Goal: Transaction & Acquisition: Book appointment/travel/reservation

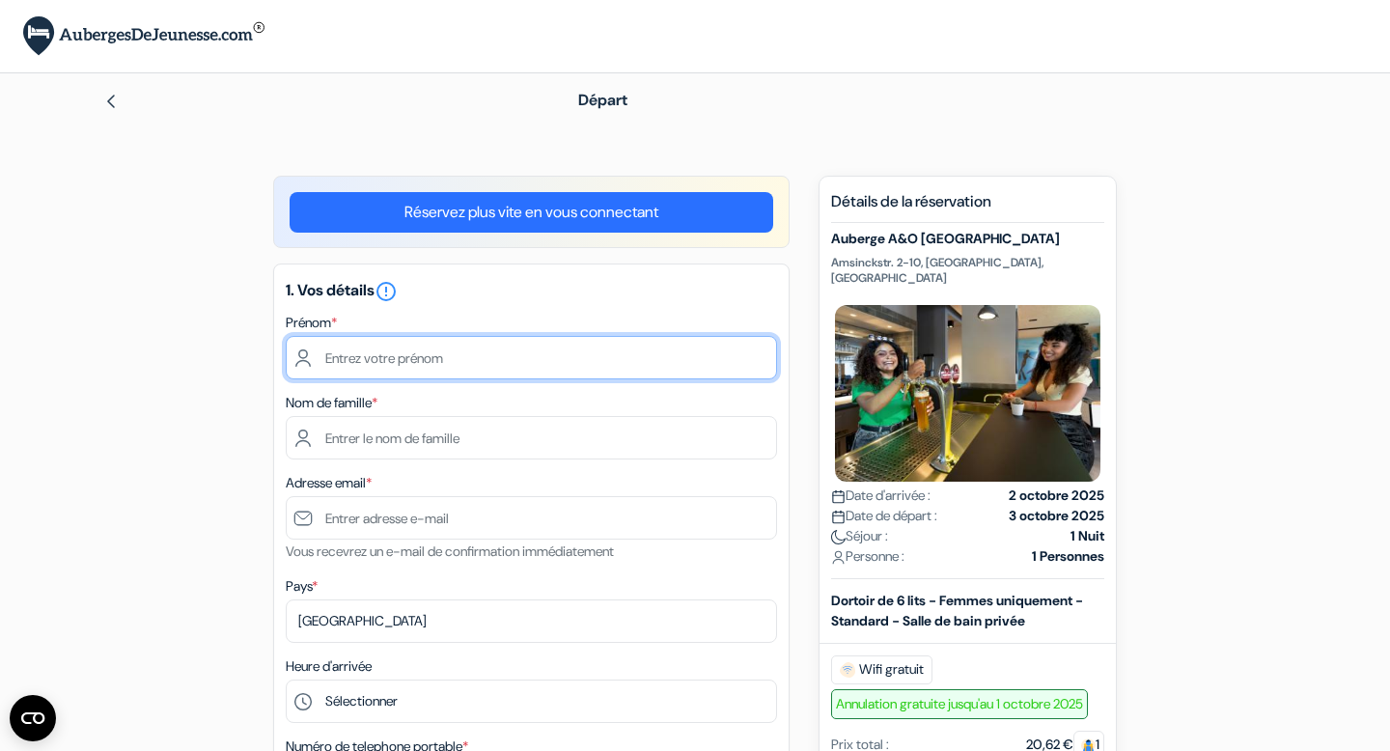
click at [459, 364] on input "text" at bounding box center [531, 357] width 491 height 43
type input "[PERSON_NAME]"
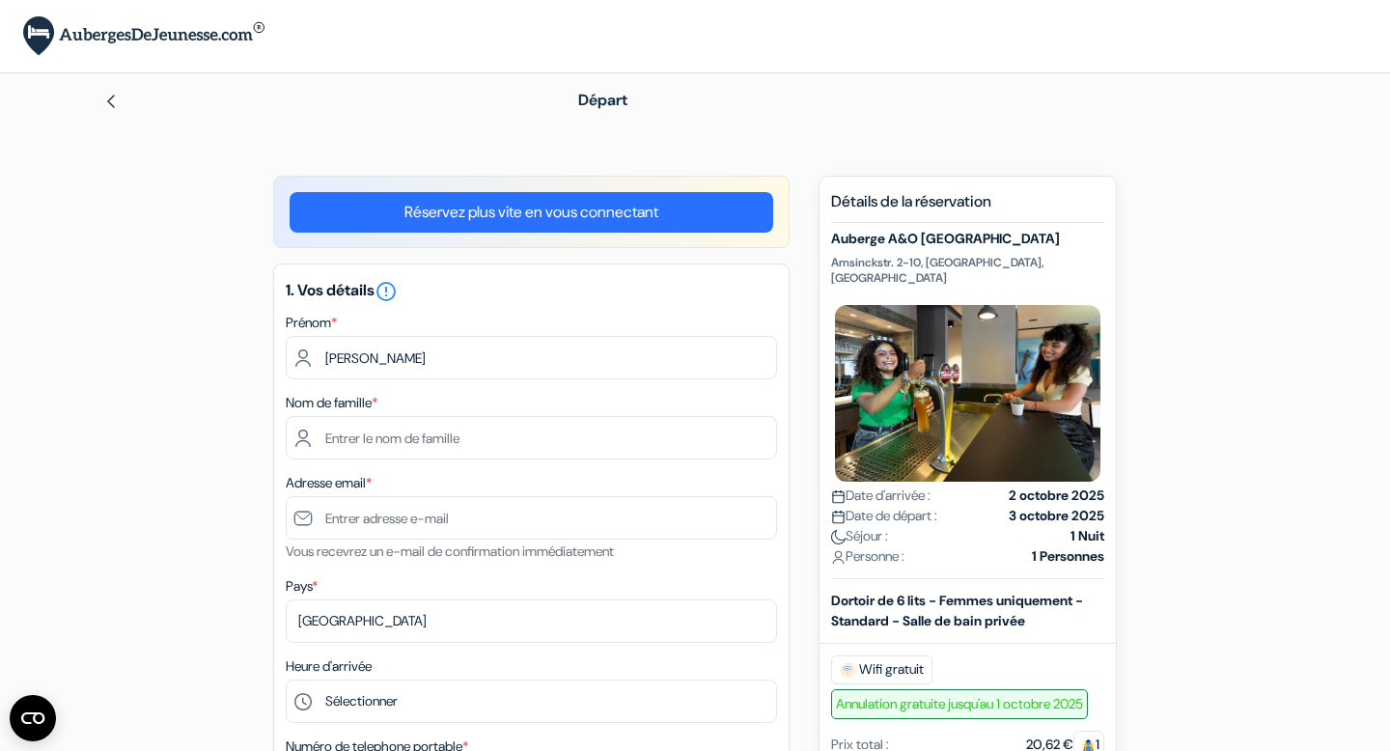
type input "SELVA"
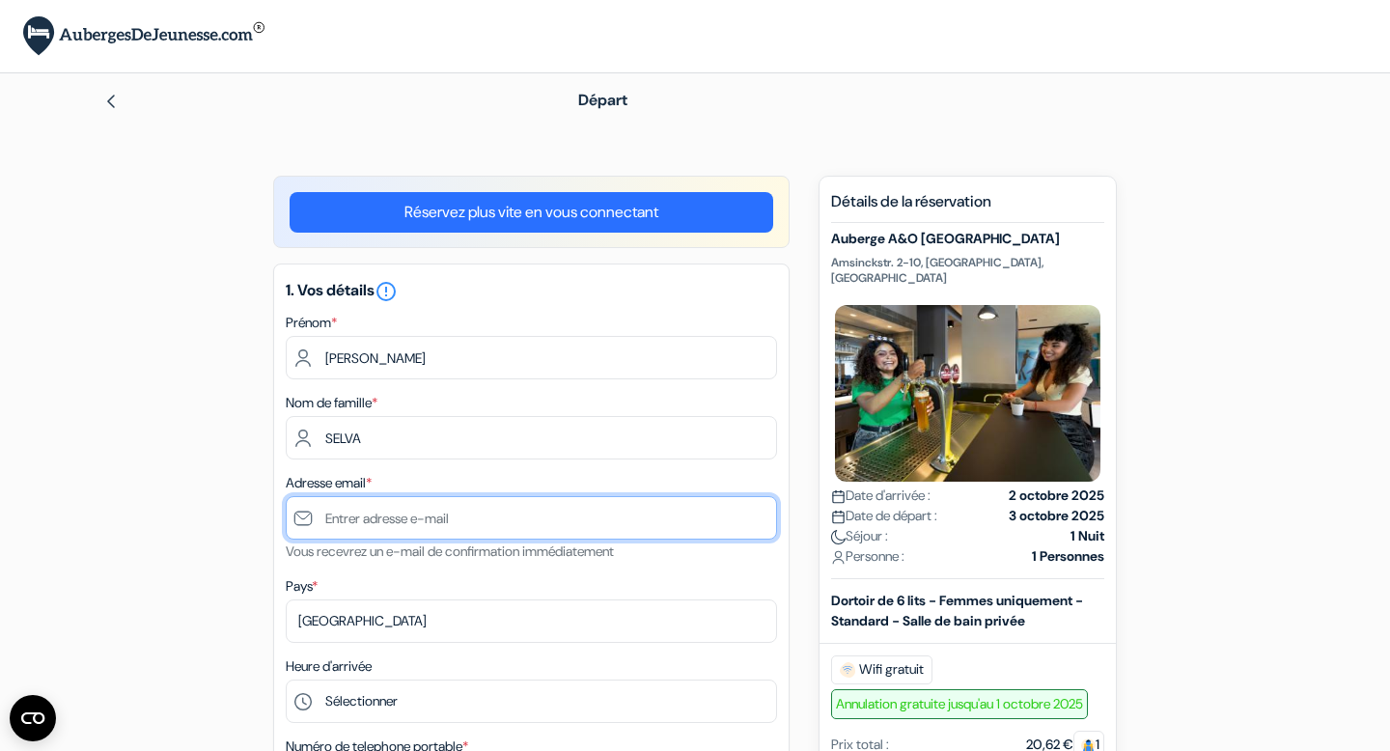
type input "[EMAIL_ADDRESS][DOMAIN_NAME]"
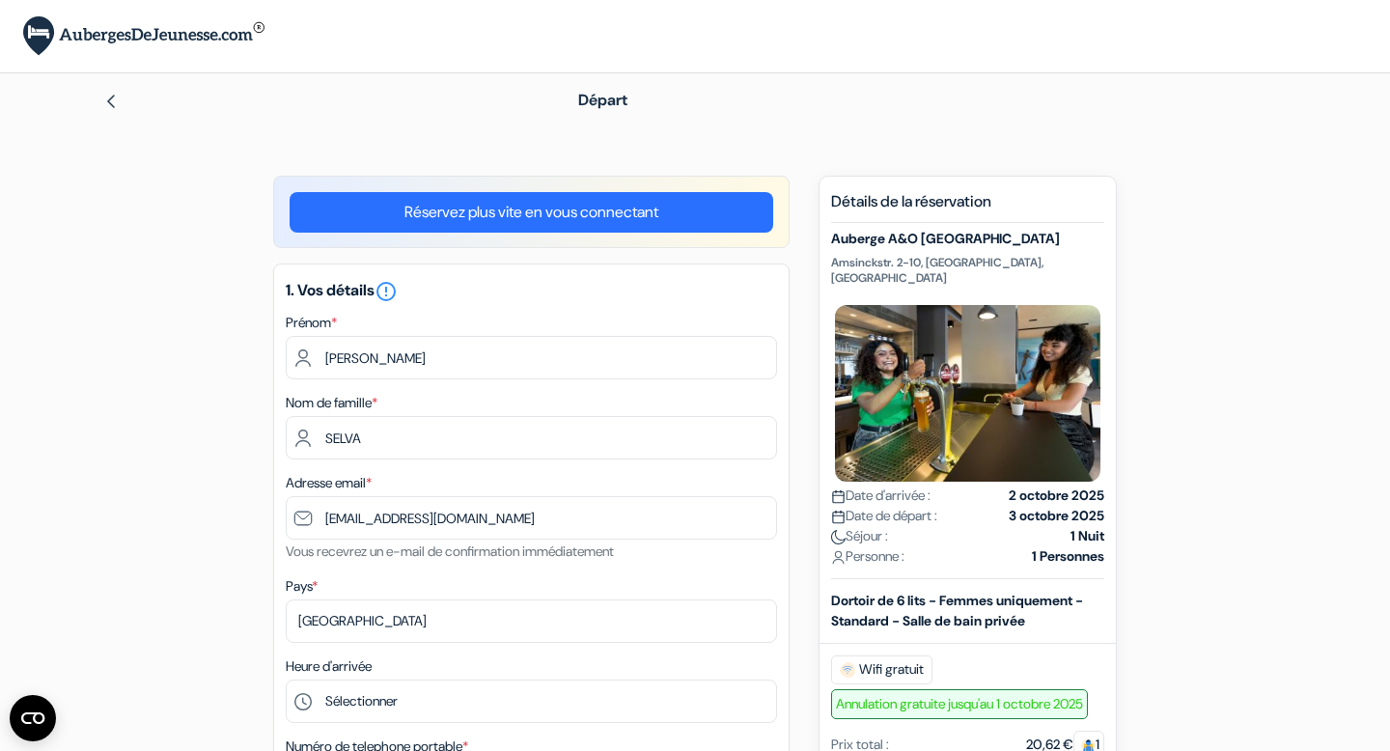
type input "[PHONE_NUMBER]"
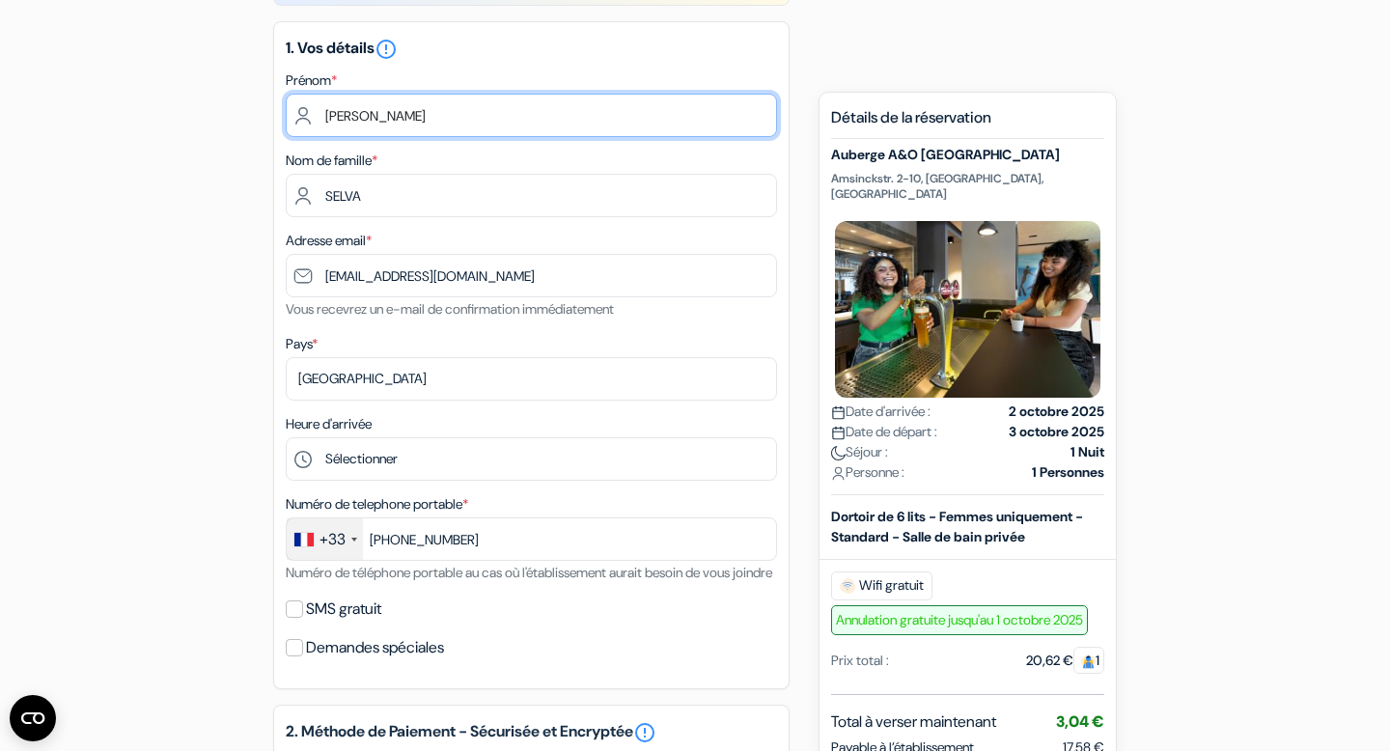
scroll to position [239, 0]
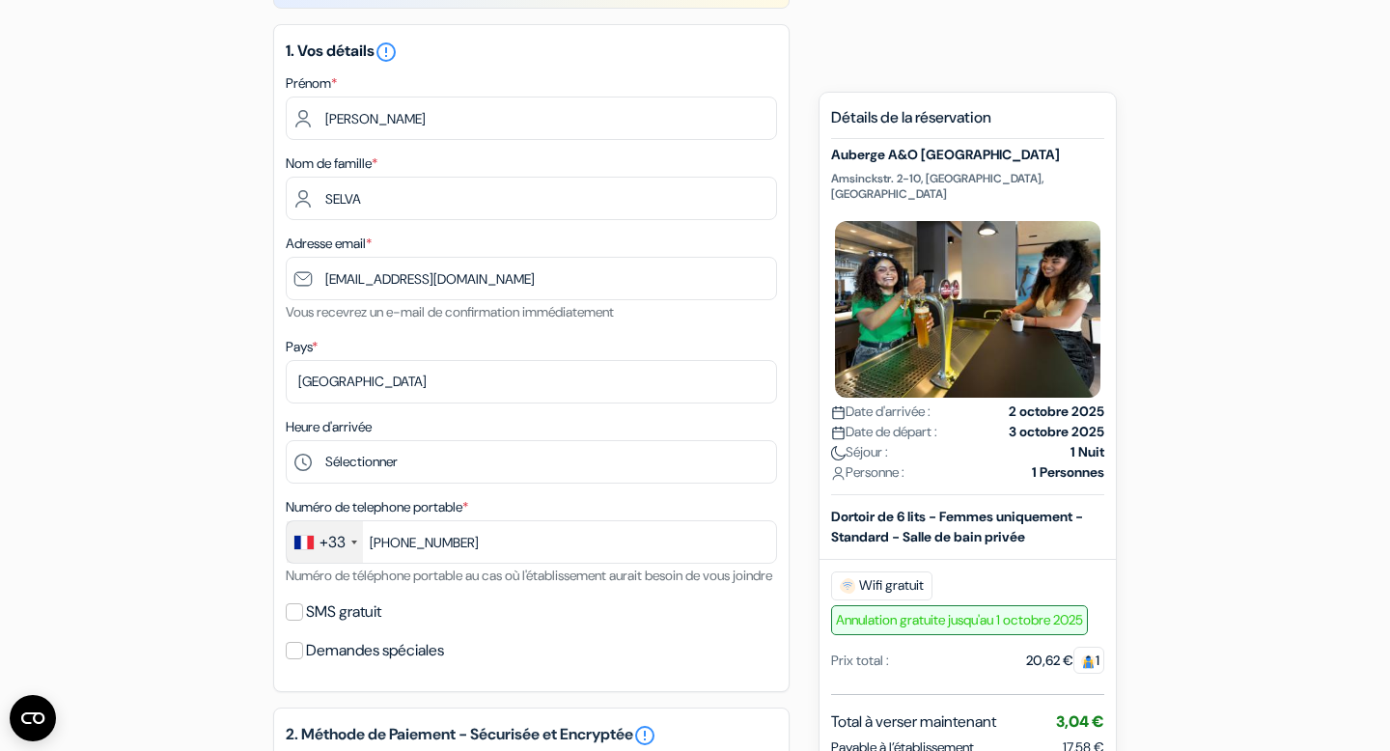
drag, startPoint x: 1296, startPoint y: 181, endPoint x: 1290, endPoint y: 101, distance: 80.4
click at [1292, 95] on div "add_box Auberge A&O [GEOGRAPHIC_DATA] Amsinckstr. 2-10, [GEOGRAPHIC_DATA], [GEO…" at bounding box center [695, 726] width 1274 height 1580
drag, startPoint x: 1030, startPoint y: 126, endPoint x: 1065, endPoint y: 278, distance: 155.5
click at [1065, 278] on div "Détails de la réservation Auberge A&O [GEOGRAPHIC_DATA] [GEOGRAPHIC_DATA]. 2-10…" at bounding box center [967, 625] width 273 height 1034
click at [1240, 297] on div "add_box Auberge A&O [GEOGRAPHIC_DATA] Amsinckstr. 2-10, [GEOGRAPHIC_DATA], [GEO…" at bounding box center [695, 726] width 1274 height 1580
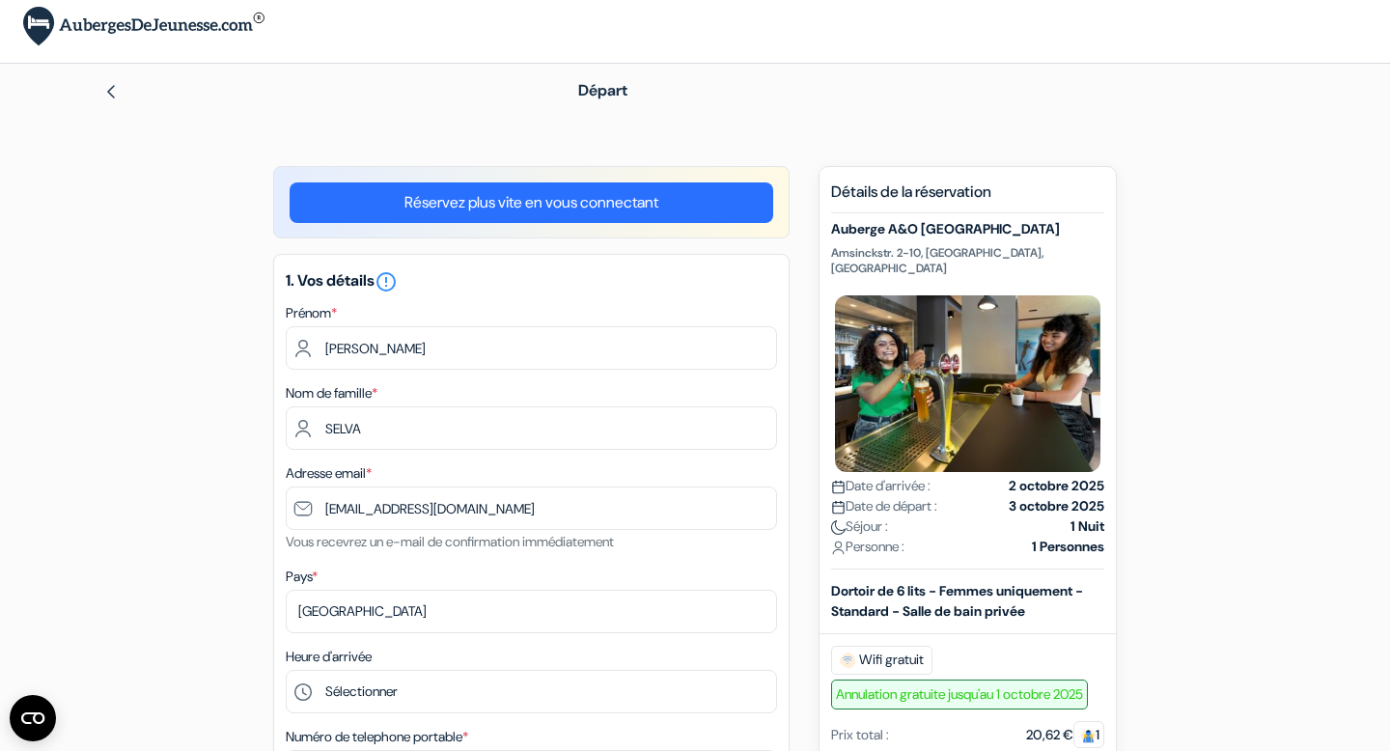
scroll to position [0, 0]
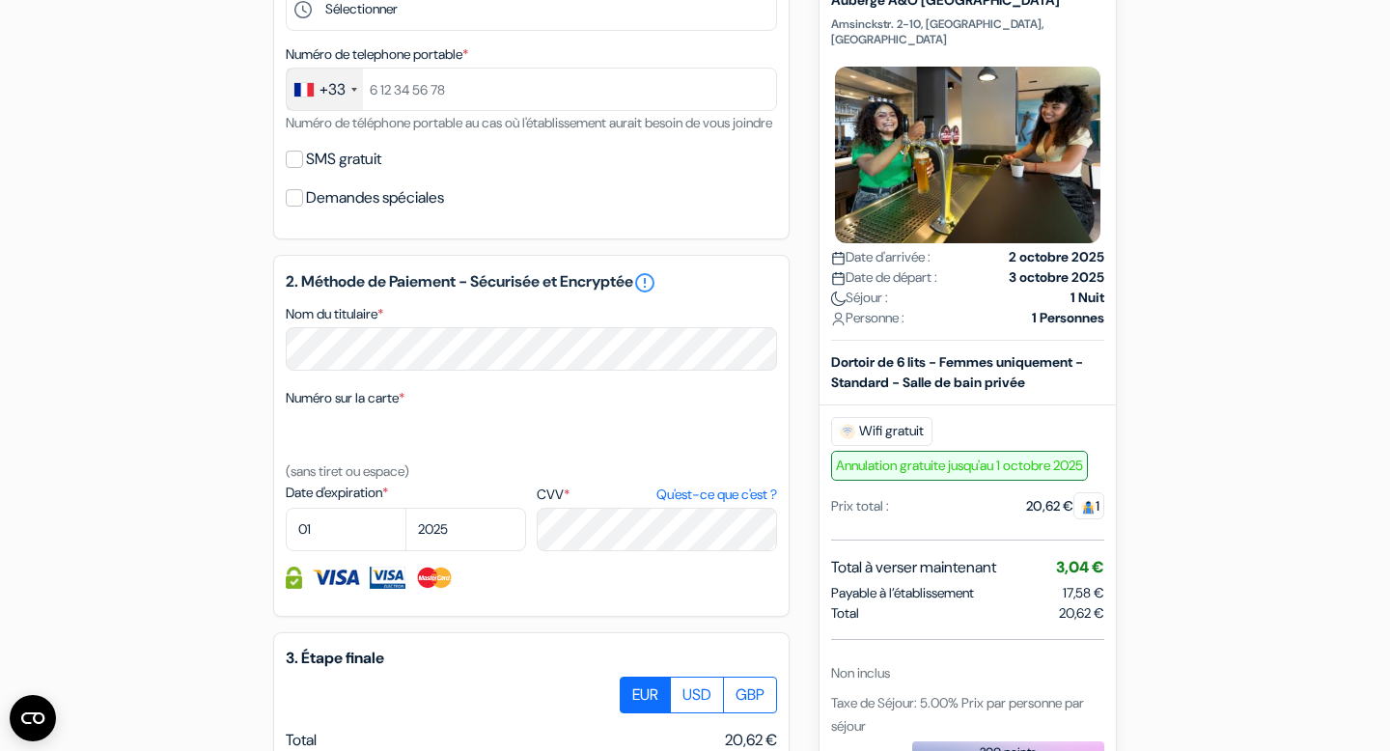
scroll to position [695, 0]
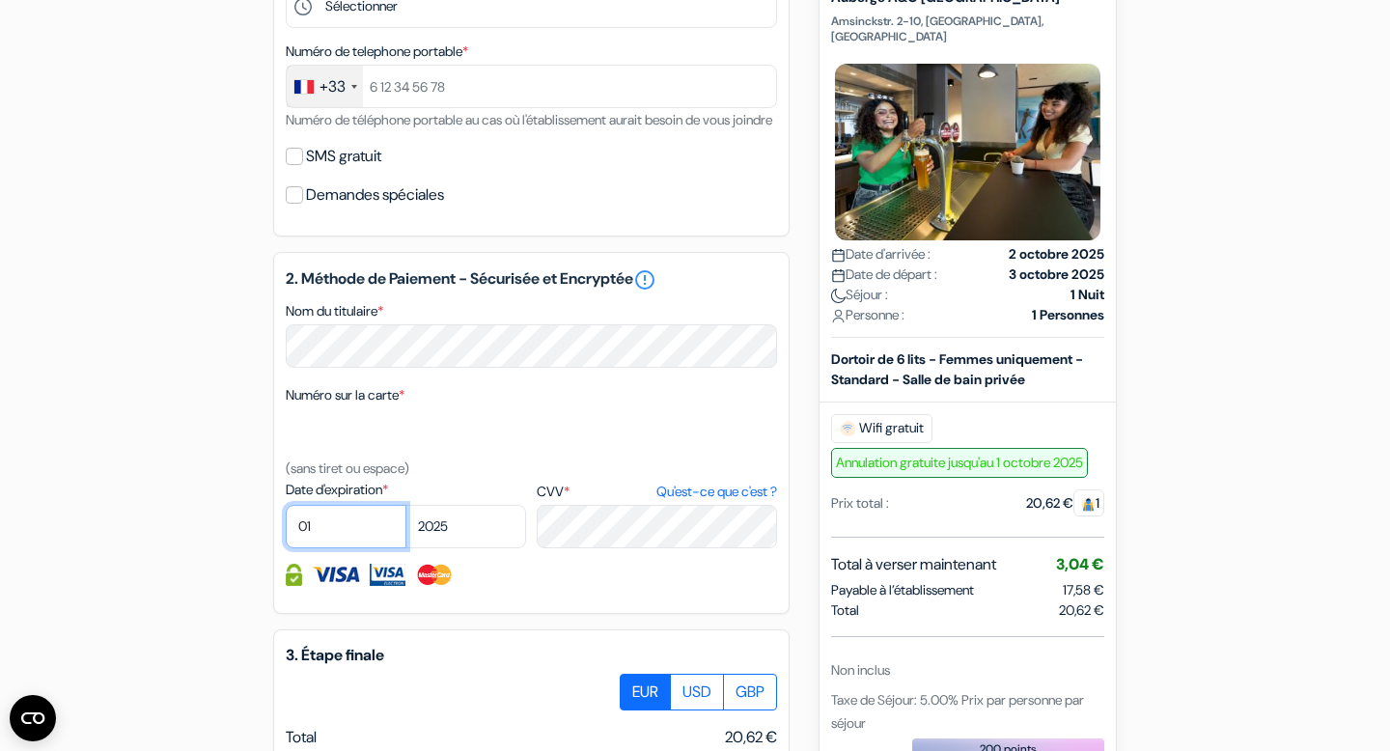
click at [324, 548] on select "01 02 03 04 05 06 07 08 09 10 11 12" at bounding box center [346, 526] width 121 height 43
select select "02"
click at [286, 532] on select "01 02 03 04 05 06 07 08 09 10 11 12" at bounding box center [346, 526] width 121 height 43
click at [463, 548] on select "2025 2026 2027 2028 2029 2030 2031 2032 2033 2034 2035 2036 2037 2038 2039 2040…" at bounding box center [465, 526] width 121 height 43
select select "2027"
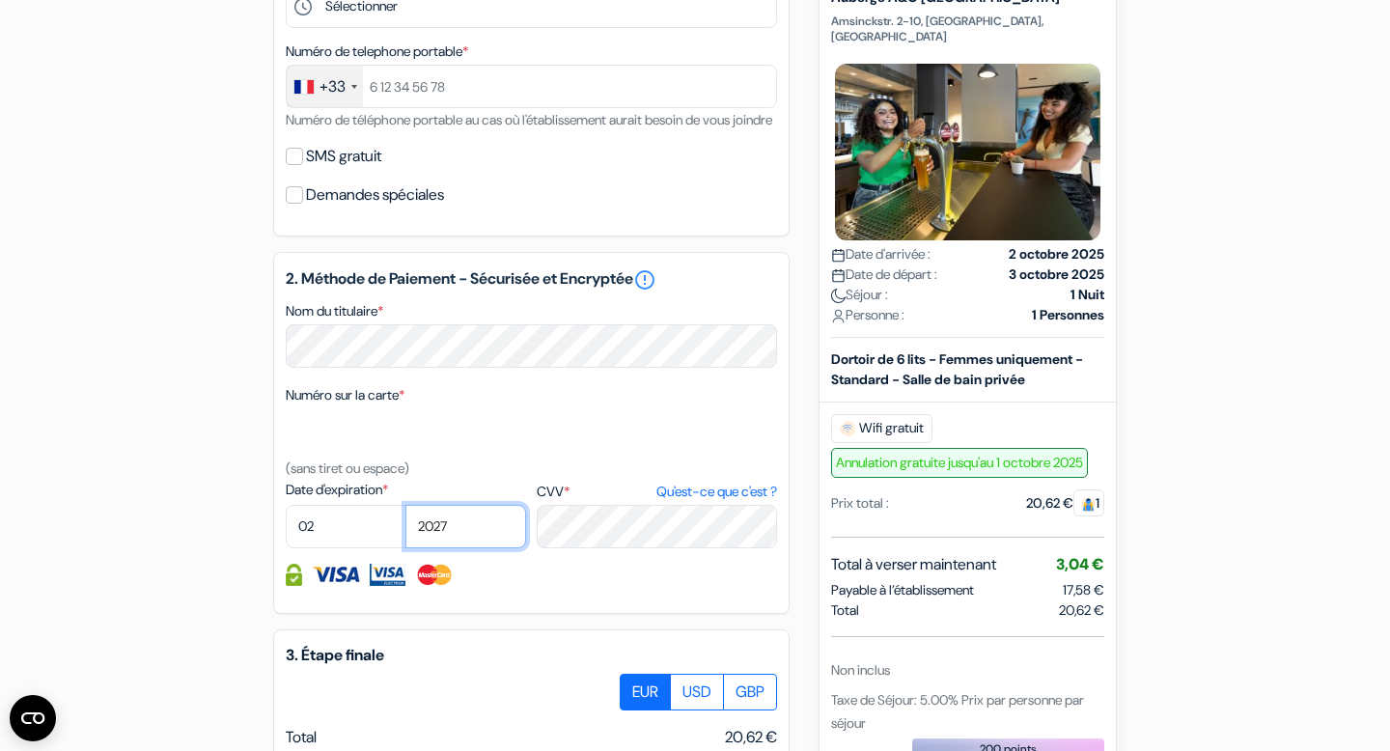
click at [405, 532] on select "2025 2026 2027 2028 2029 2030 2031 2032 2033 2034 2035 2036 2037 2038 2039 2040…" at bounding box center [465, 526] width 121 height 43
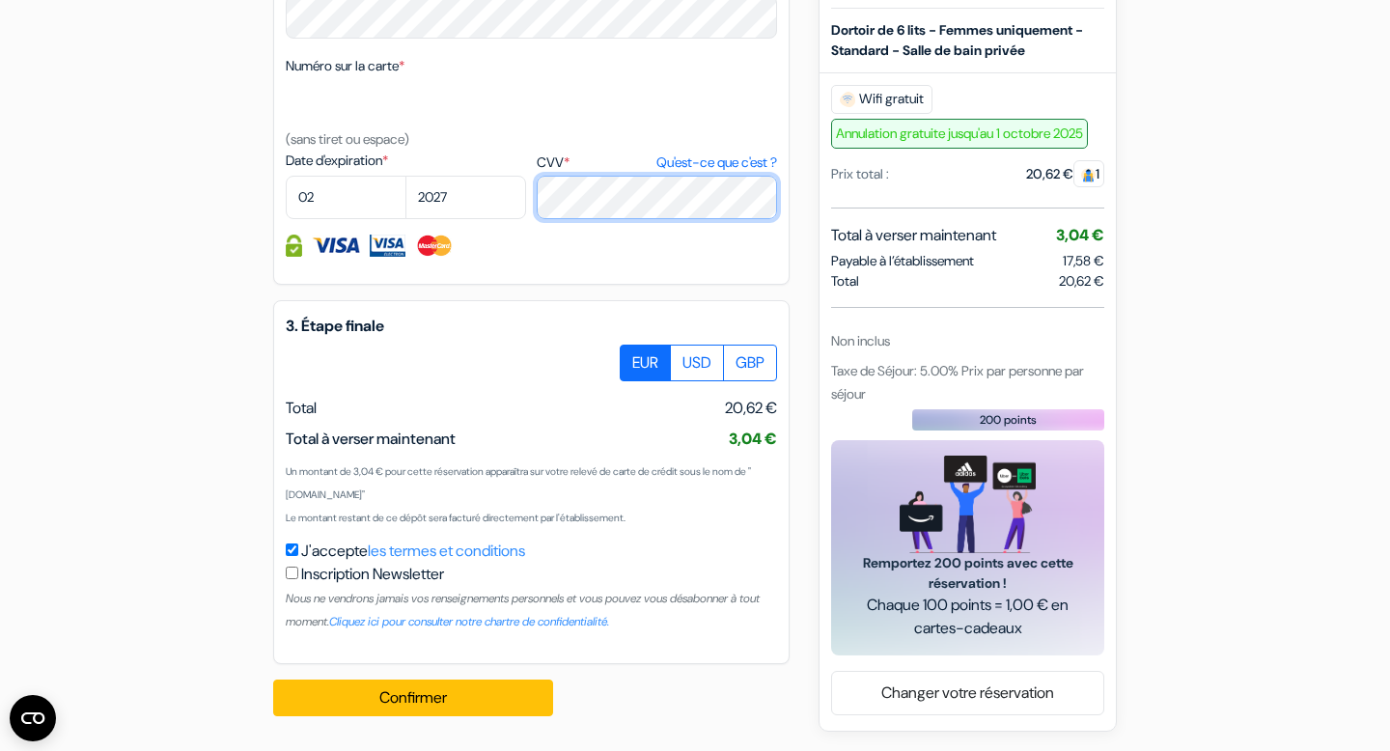
scroll to position [1051, 0]
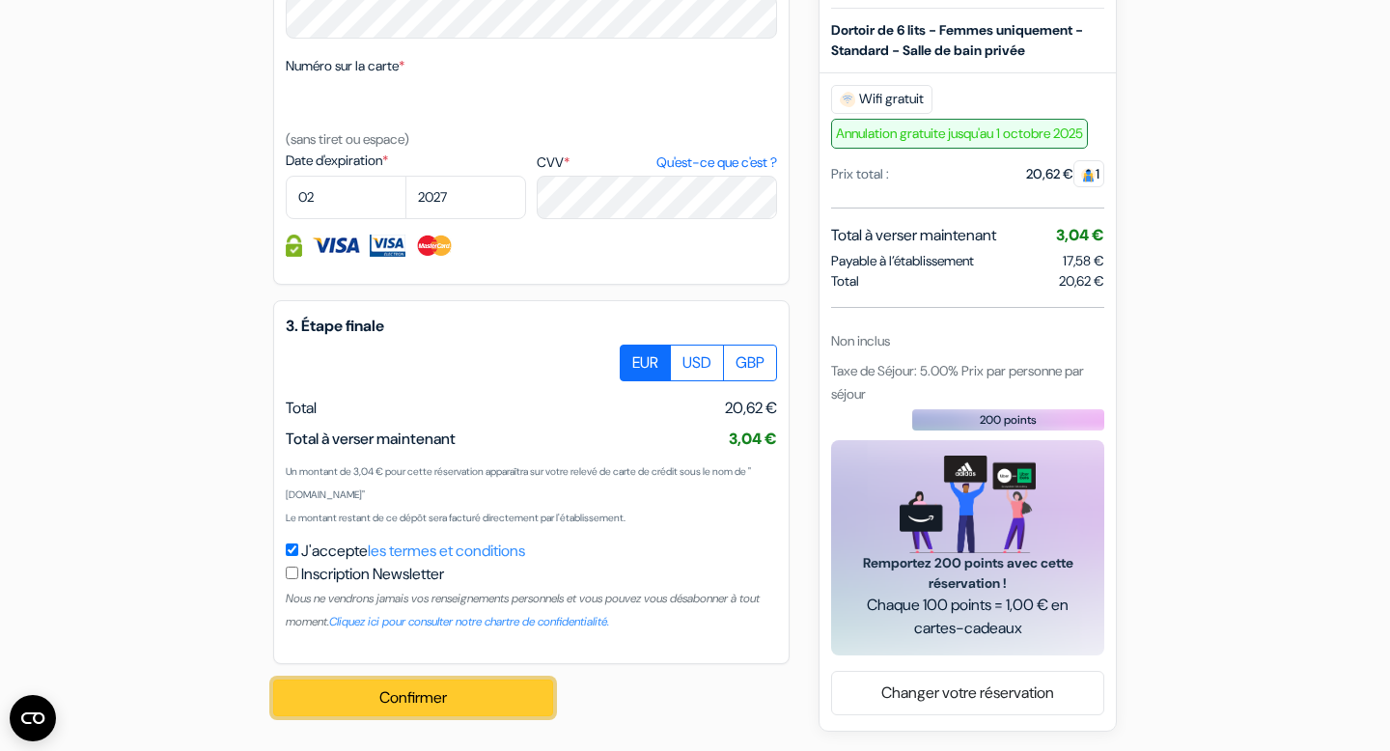
click at [427, 698] on button "Confirmer Loading..." at bounding box center [413, 698] width 280 height 37
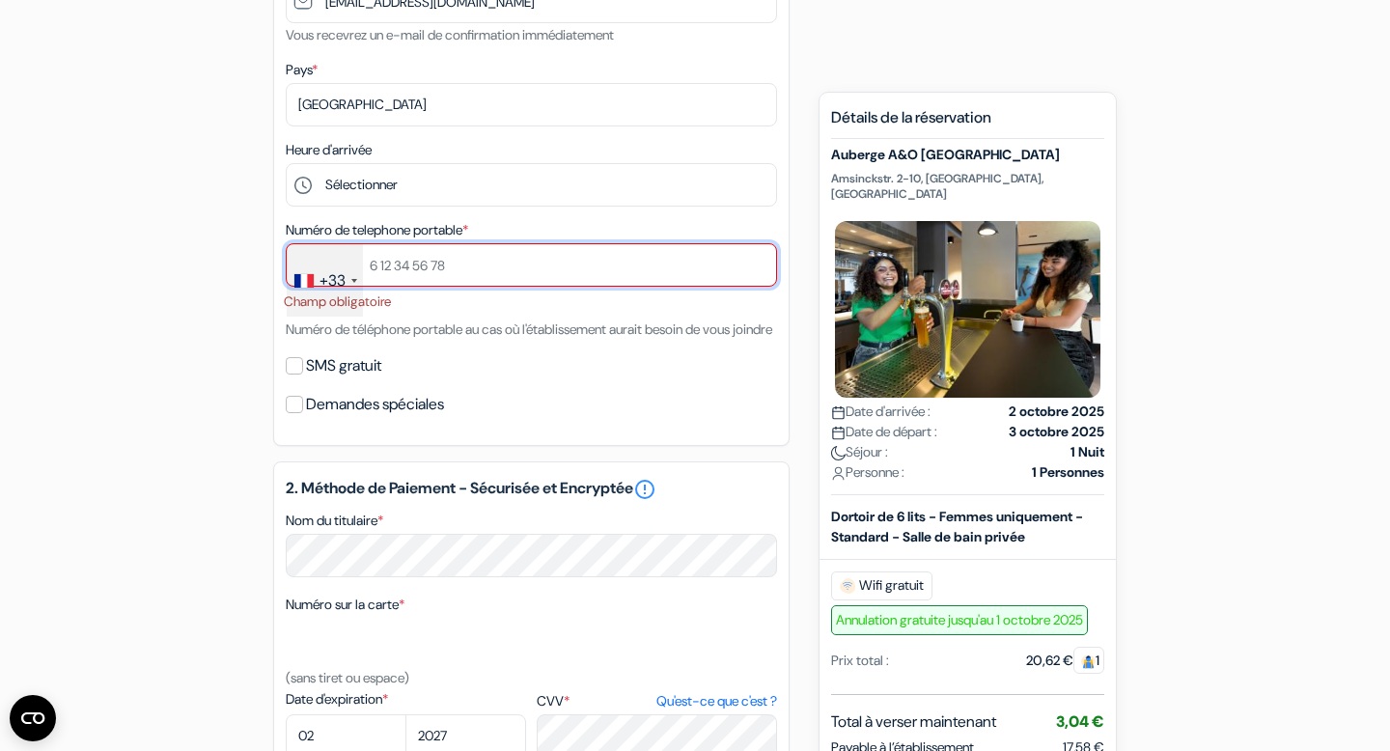
scroll to position [408, 0]
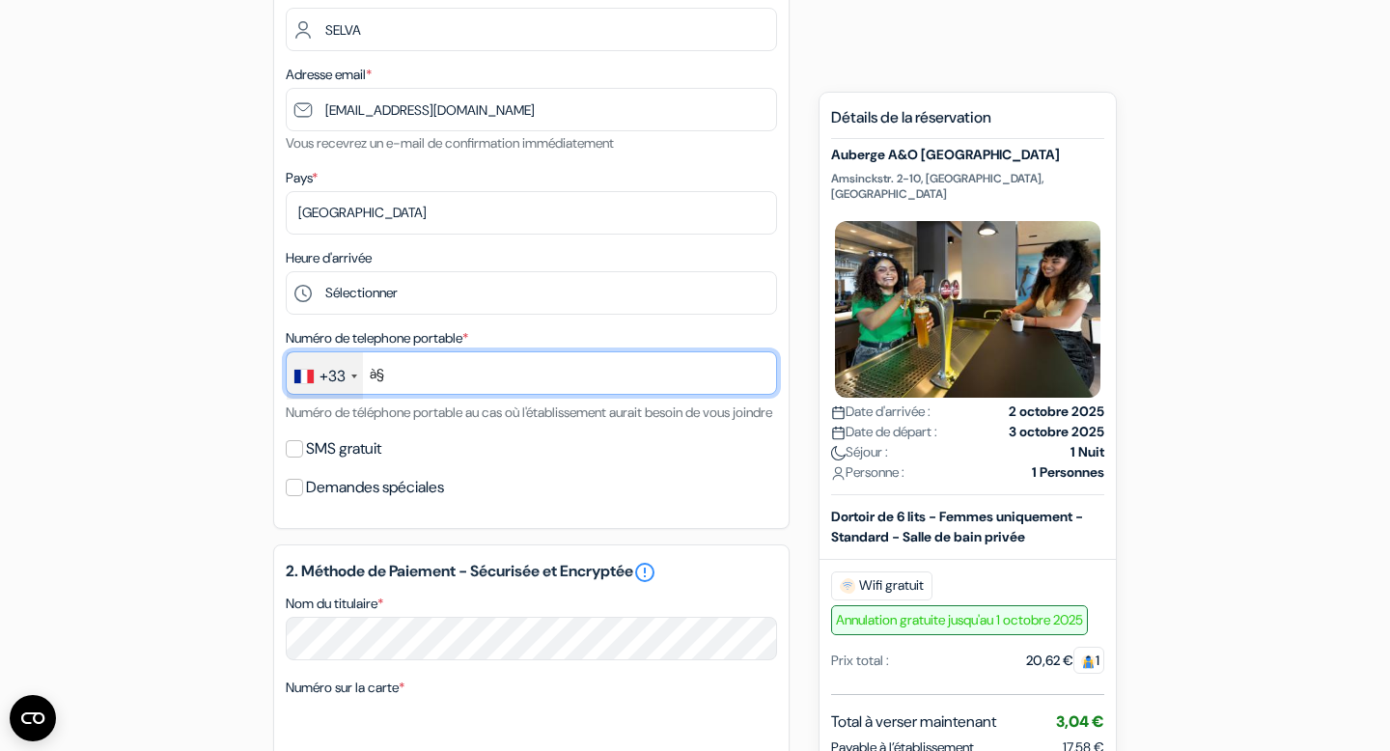
type input "à"
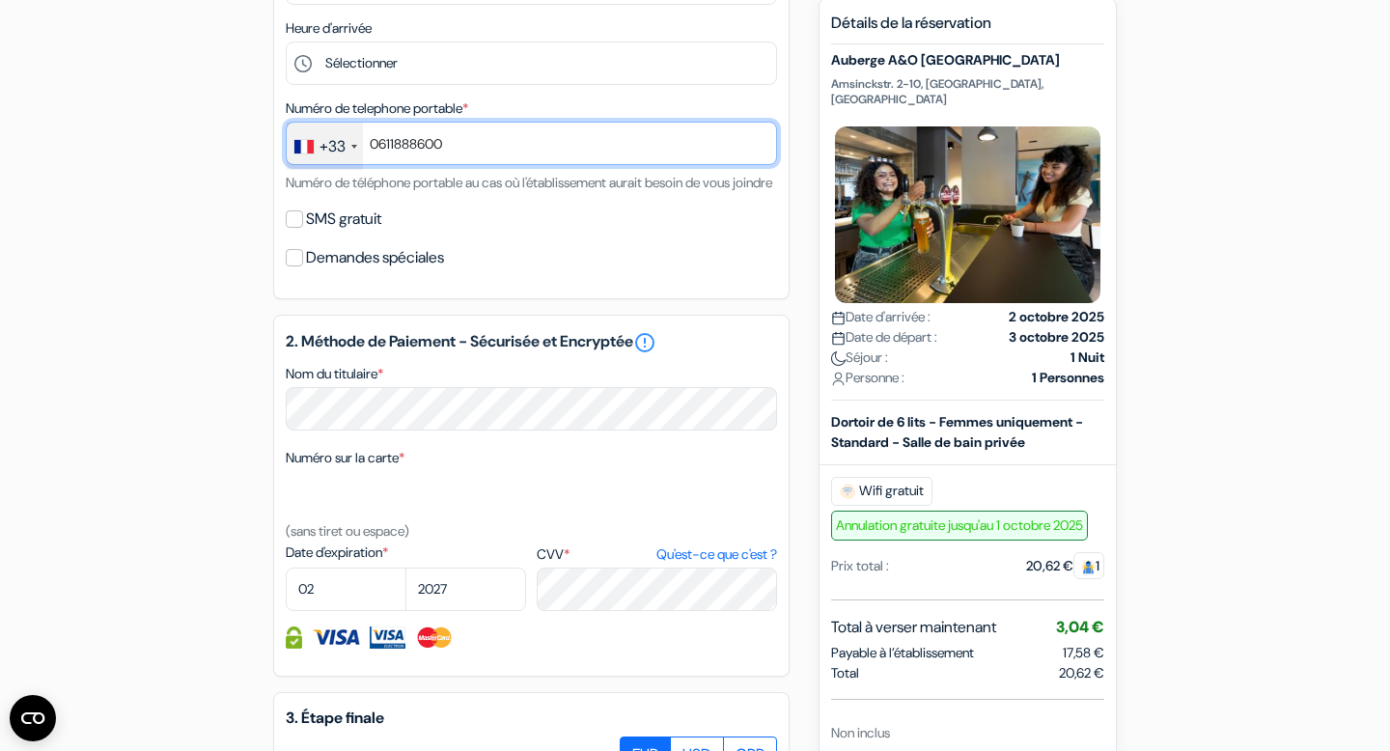
scroll to position [681, 0]
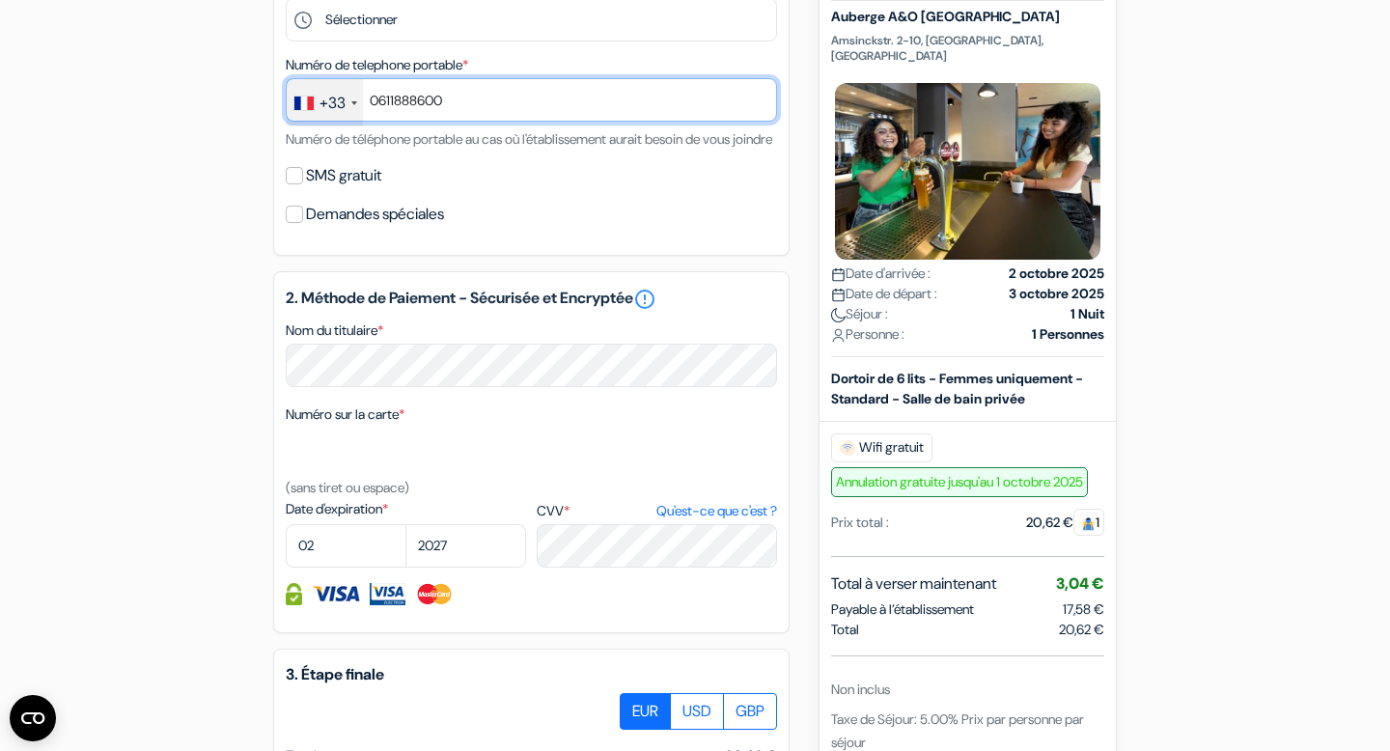
type input "0611888600"
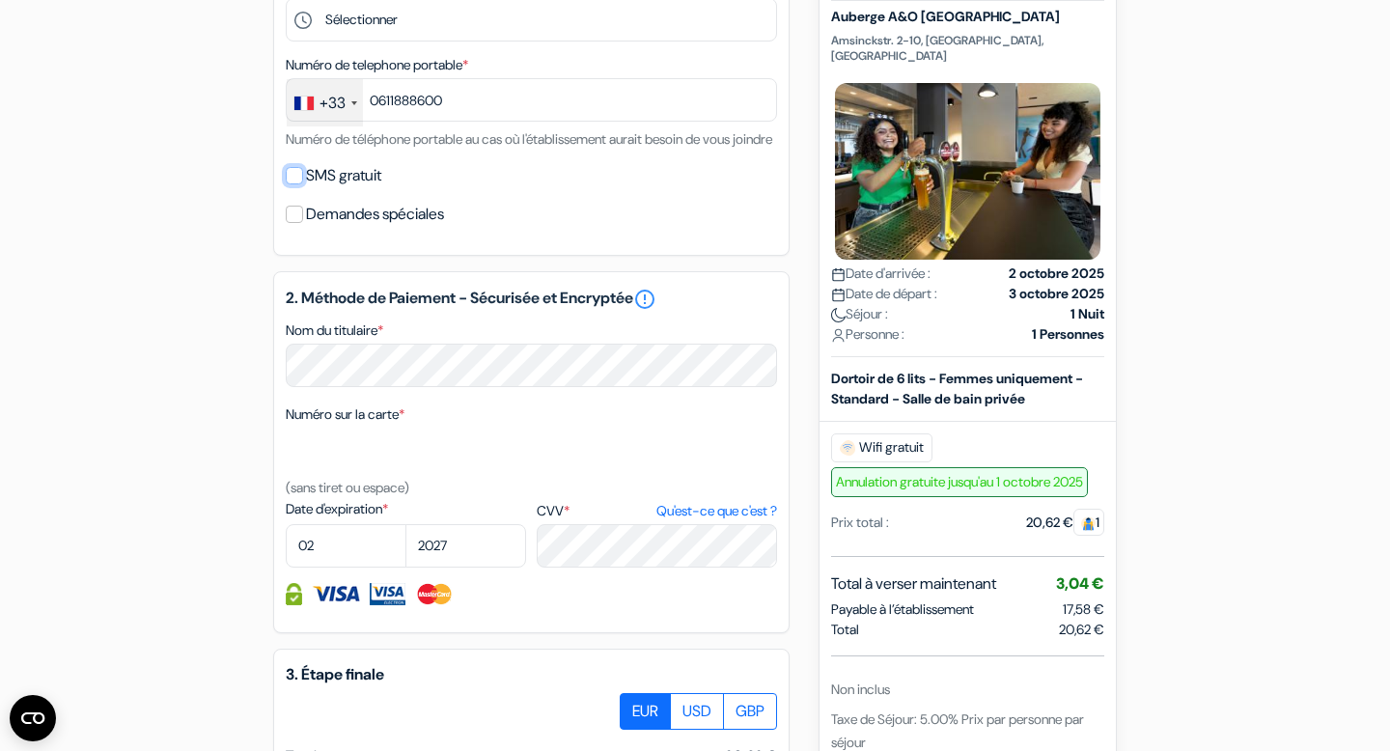
click at [298, 184] on input "SMS gratuit" at bounding box center [294, 175] width 17 height 17
checkbox input "true"
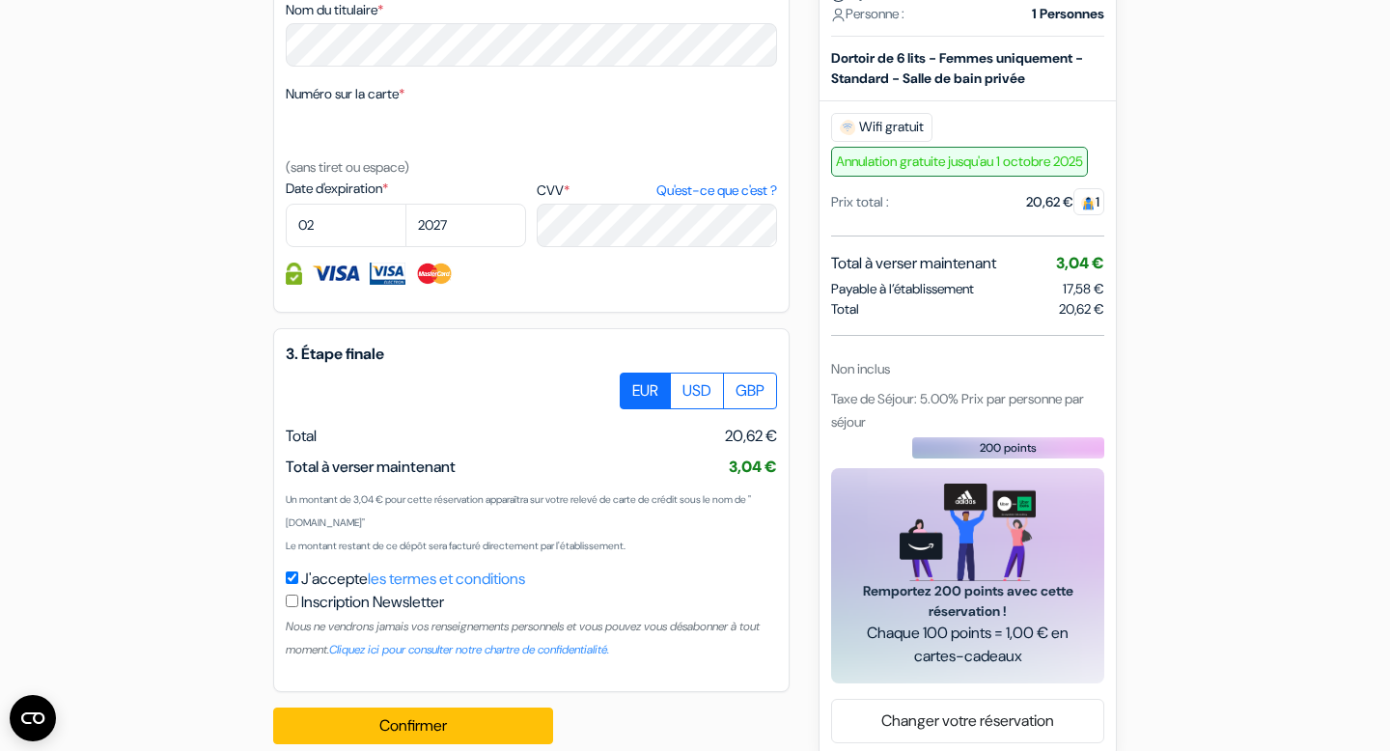
scroll to position [1112, 0]
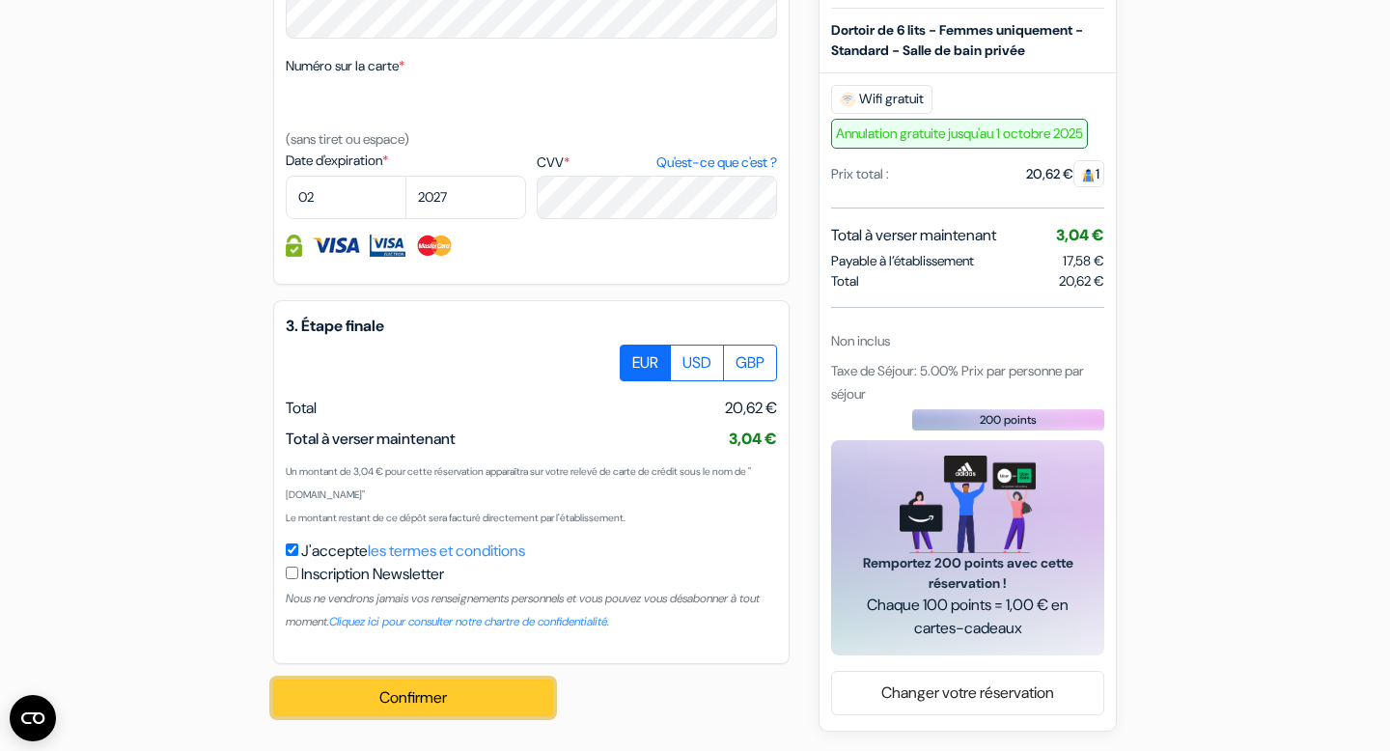
click at [431, 692] on button "Confirmer Loading..." at bounding box center [413, 698] width 280 height 37
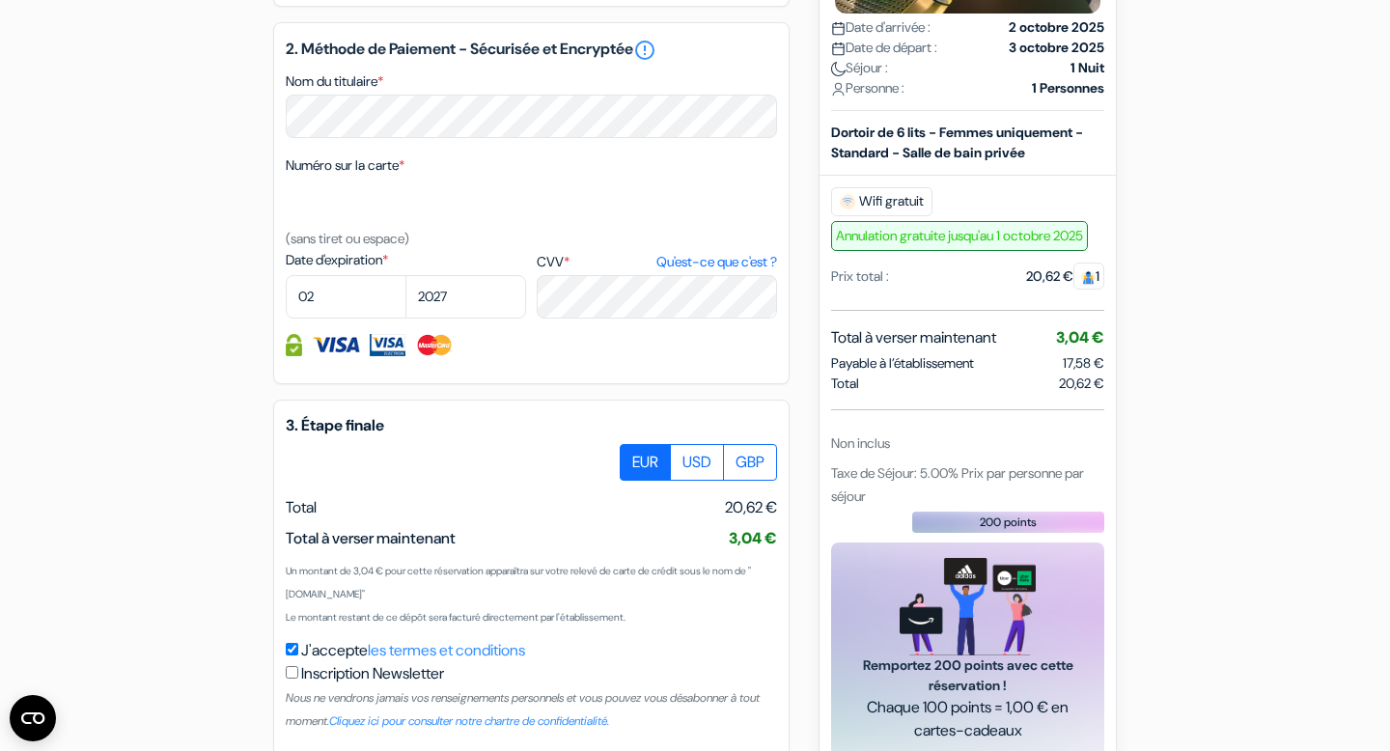
scroll to position [998, 0]
